Goal: Find specific page/section: Find specific page/section

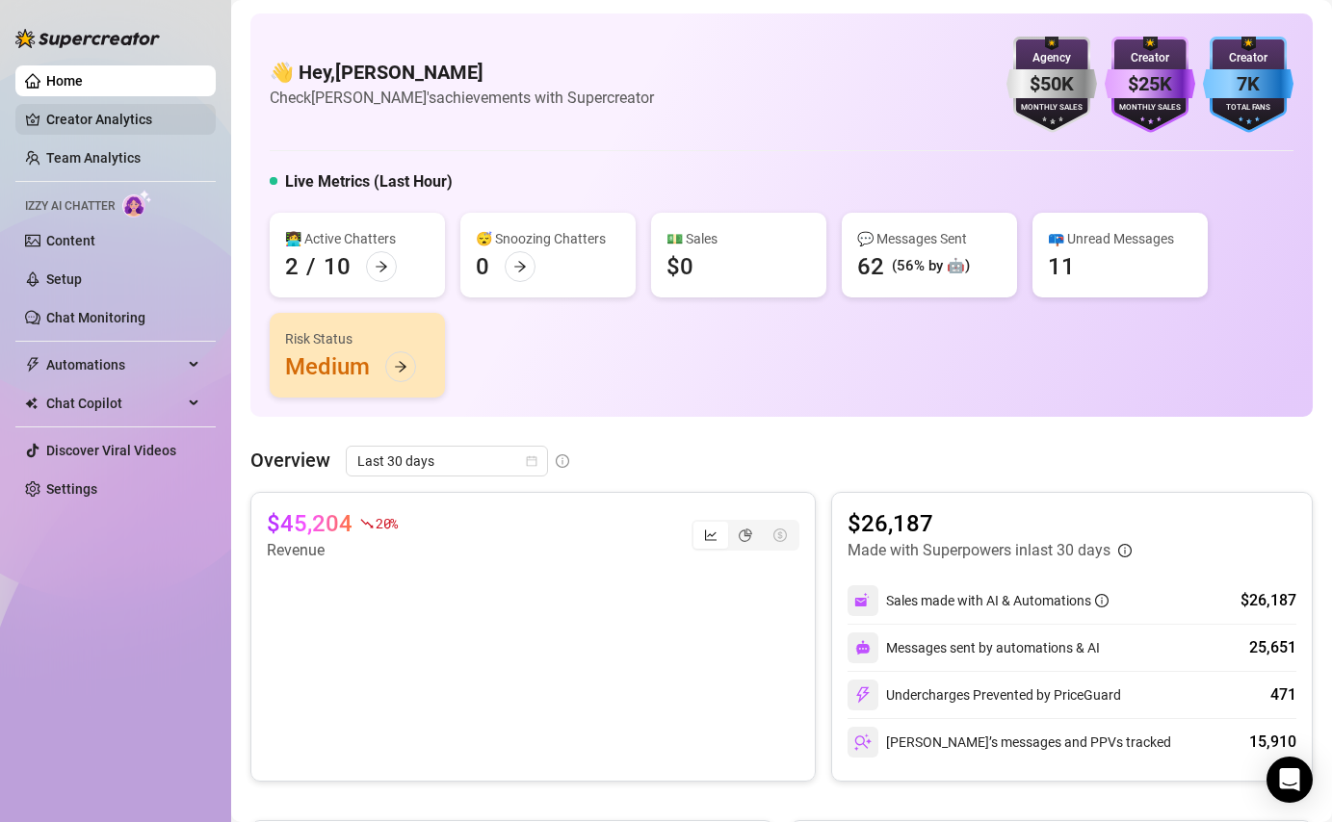
click at [89, 111] on link "Creator Analytics" at bounding box center [123, 119] width 154 height 31
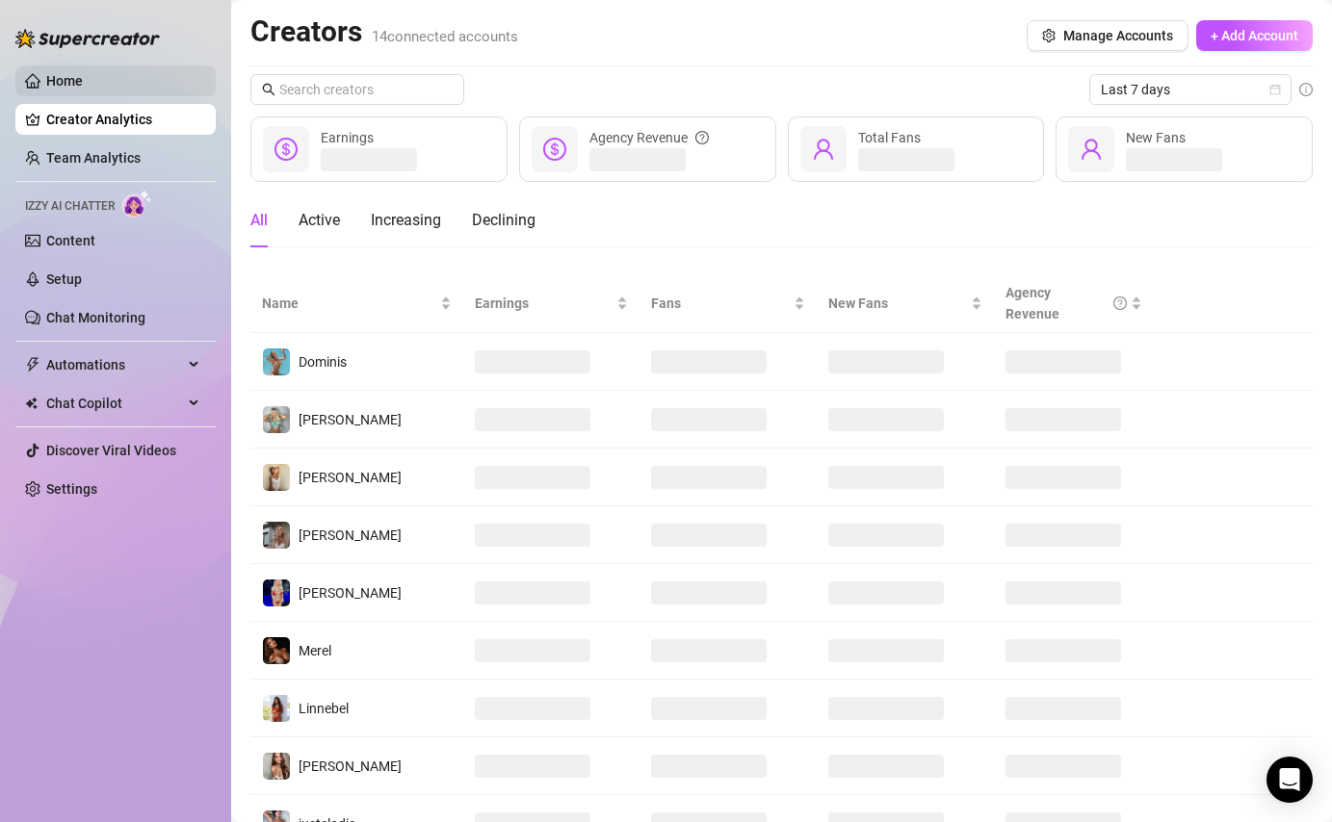
click at [80, 73] on link "Home" at bounding box center [64, 80] width 37 height 15
